Goal: Download file/media

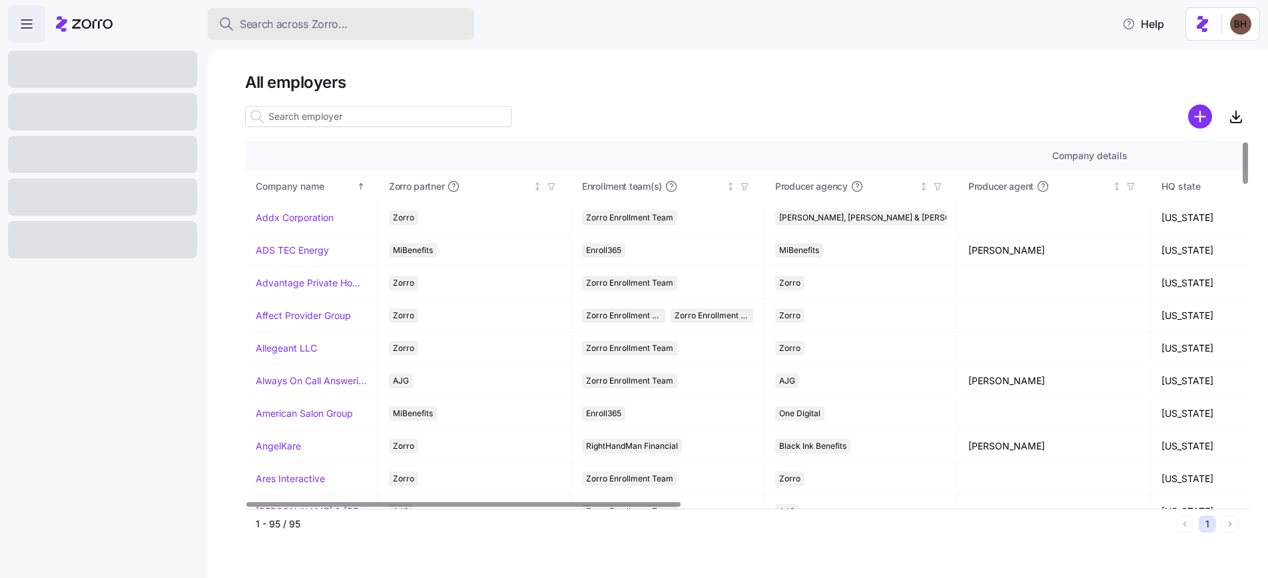
click at [358, 30] on div "Search across Zorro..." at bounding box center [340, 24] width 245 height 17
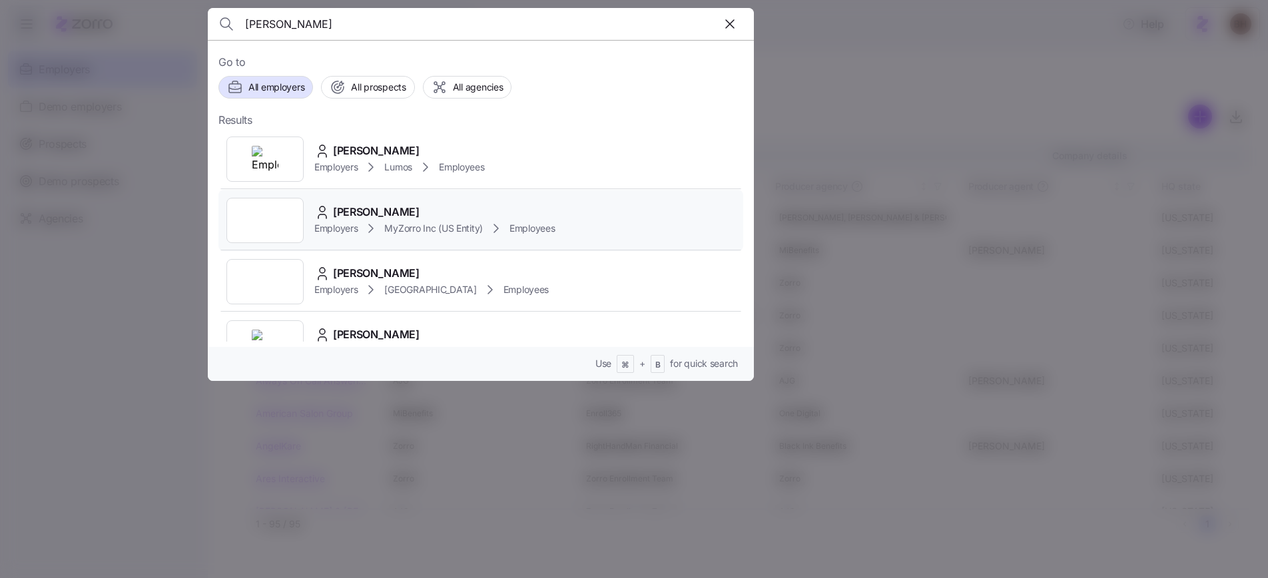
type input "[PERSON_NAME]"
click at [419, 210] on div "[PERSON_NAME]" at bounding box center [434, 212] width 241 height 17
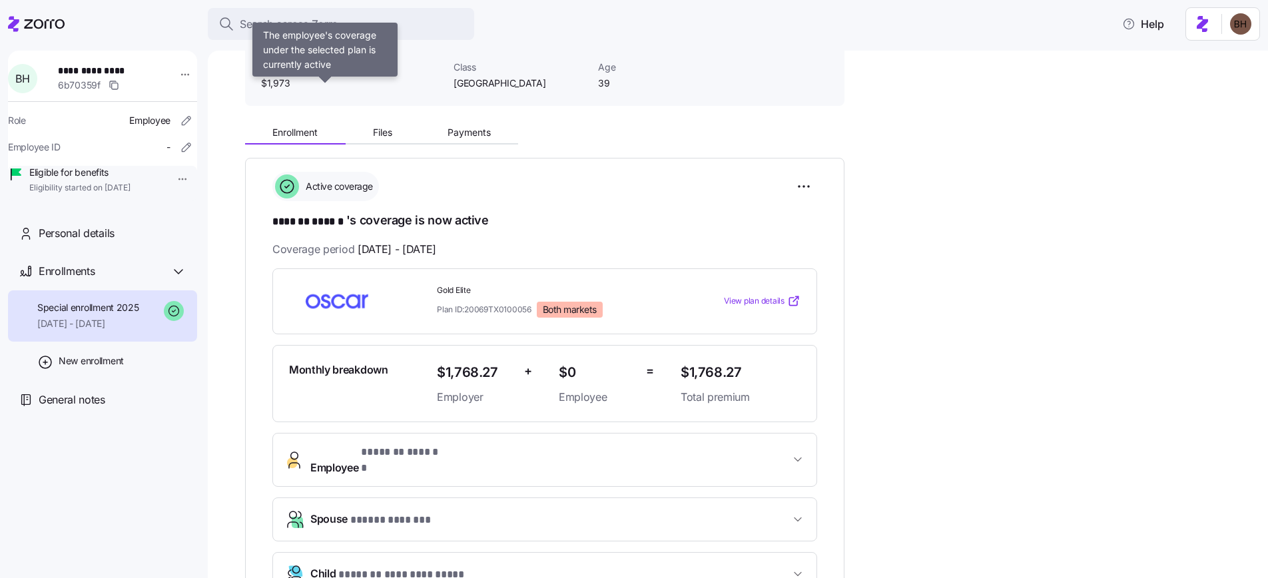
scroll to position [83, 0]
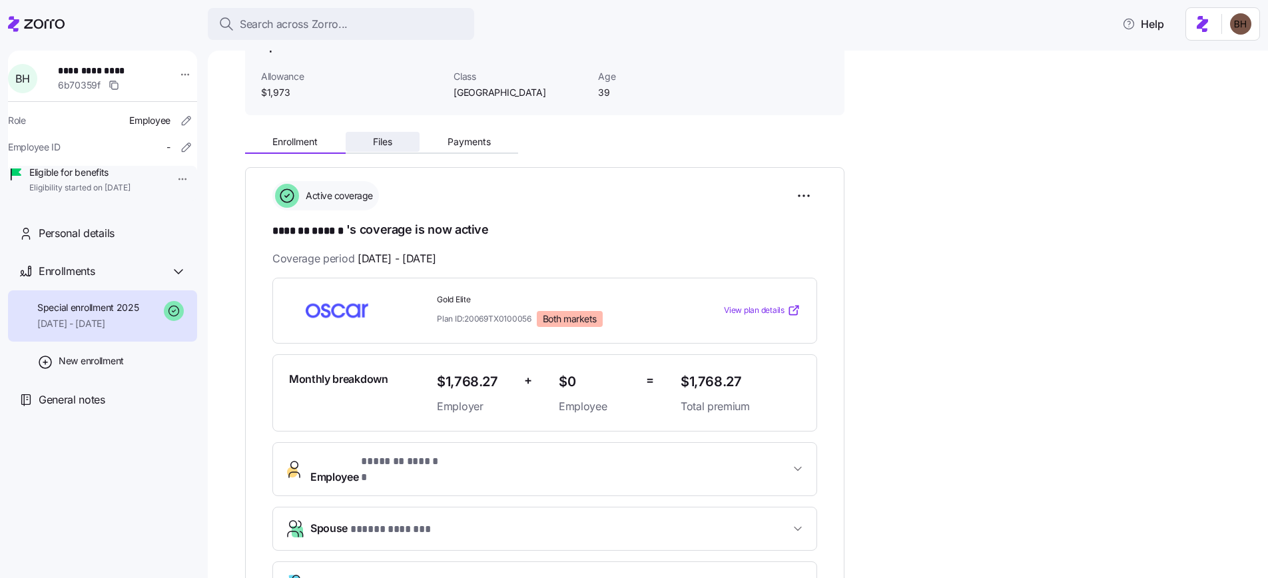
click at [388, 143] on span "Files" at bounding box center [382, 141] width 19 height 9
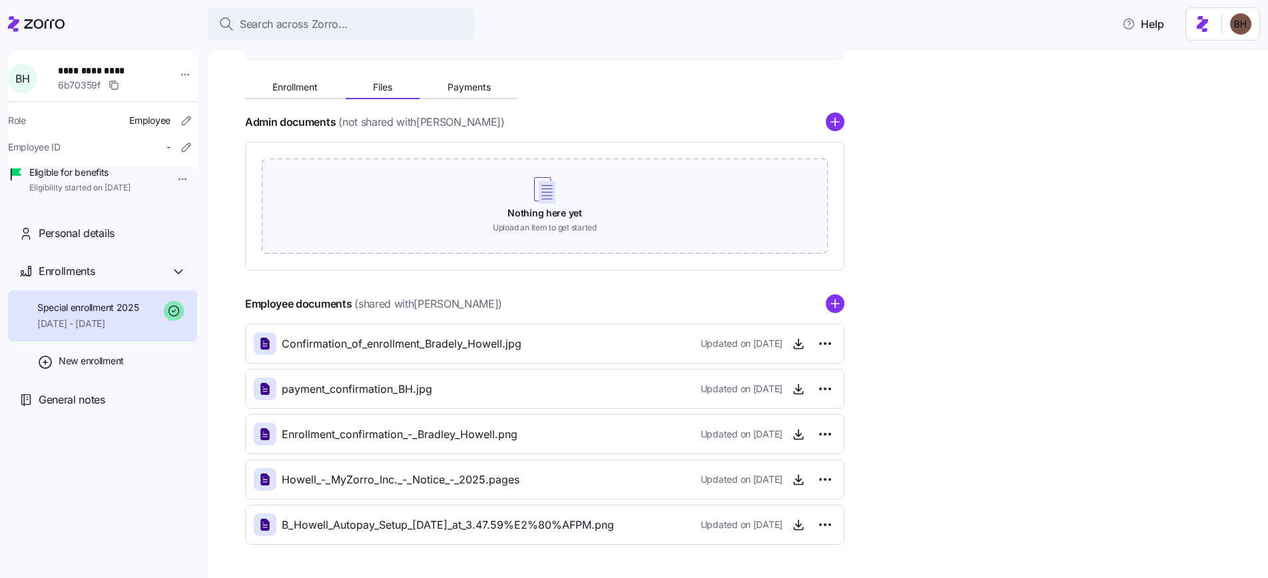
scroll to position [177, 0]
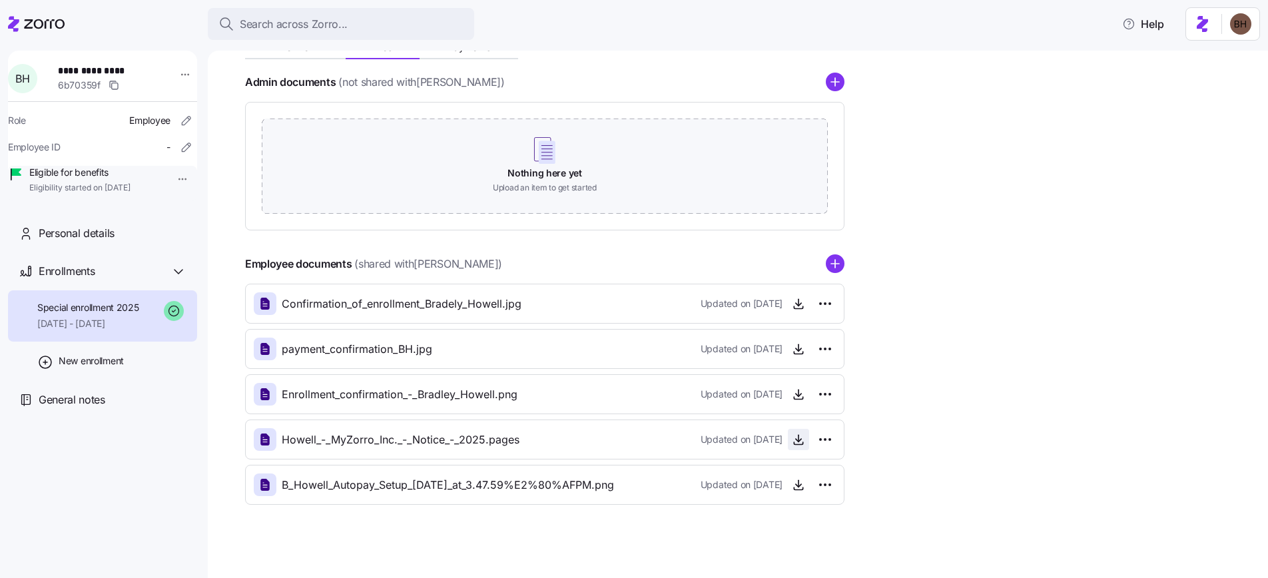
click at [802, 438] on icon "button" at bounding box center [798, 439] width 13 height 13
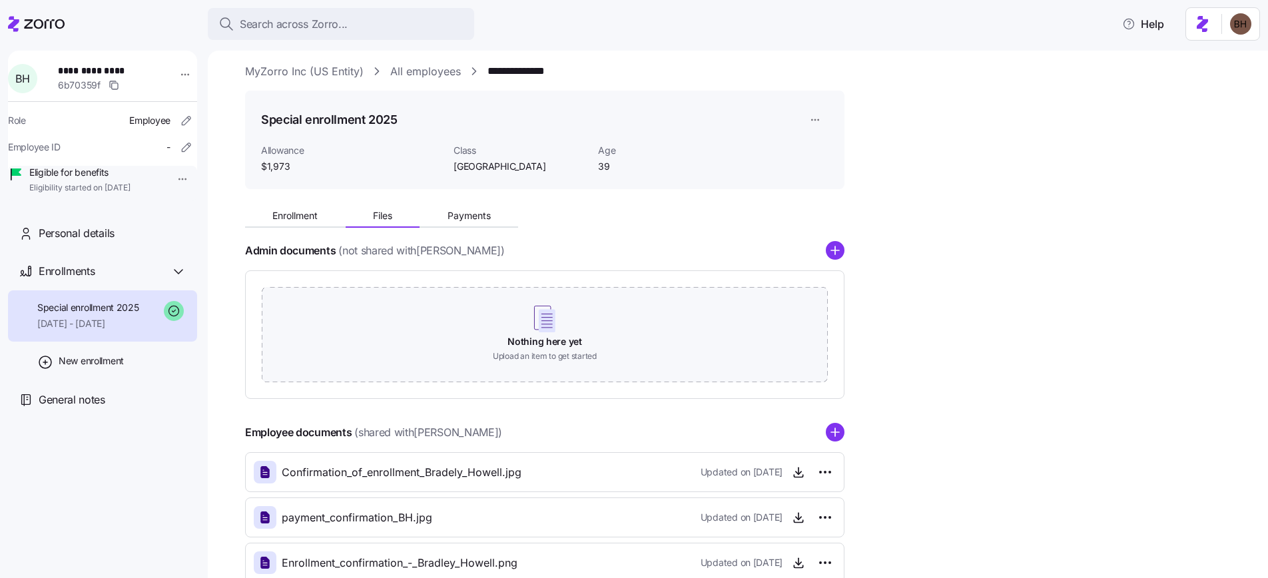
scroll to position [0, 0]
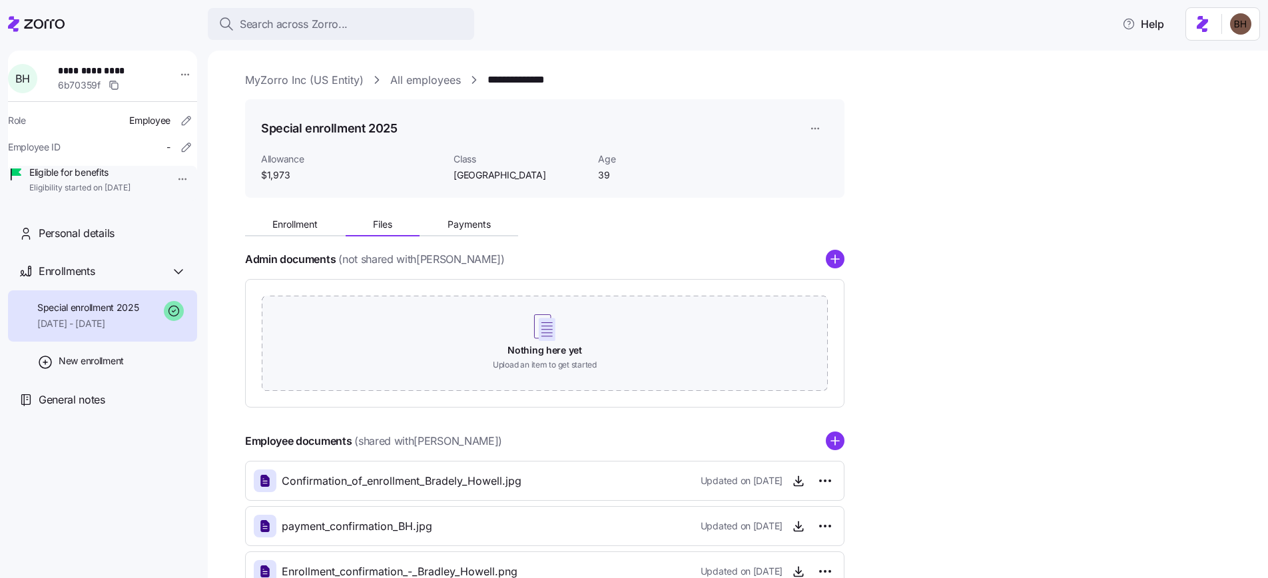
click at [312, 82] on link "MyZorro Inc (US Entity)" at bounding box center [304, 80] width 119 height 17
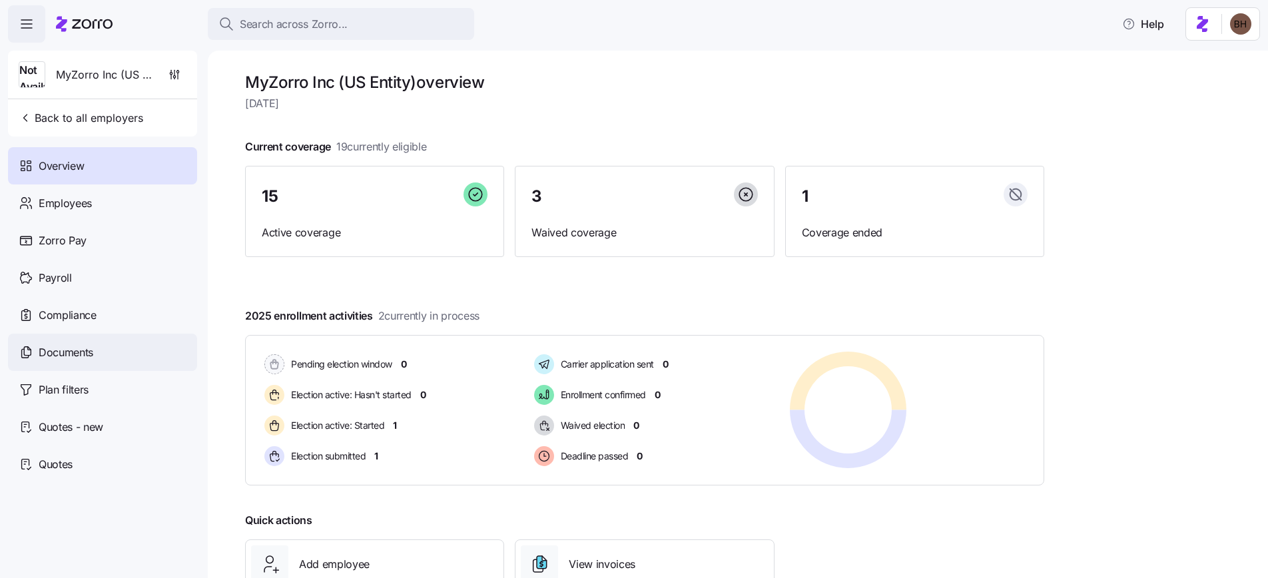
click at [77, 352] on span "Documents" at bounding box center [66, 352] width 55 height 17
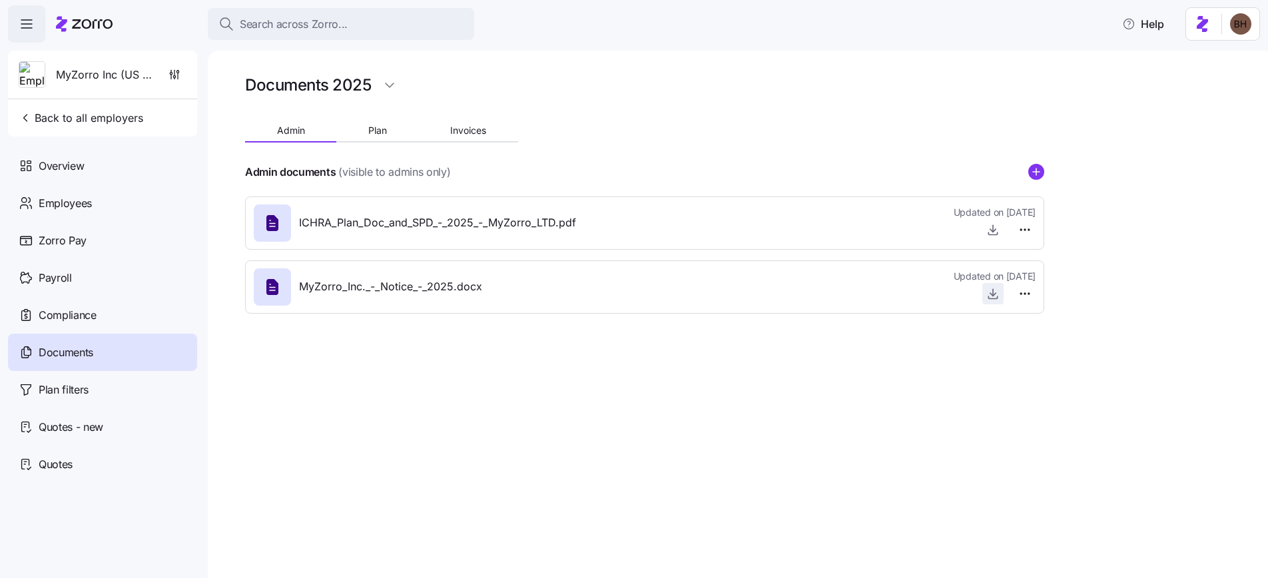
click at [996, 292] on icon "button" at bounding box center [992, 293] width 13 height 13
click at [1084, 17] on div "Search across Zorro... Help" at bounding box center [634, 23] width 1252 height 37
